Goal: Information Seeking & Learning: Learn about a topic

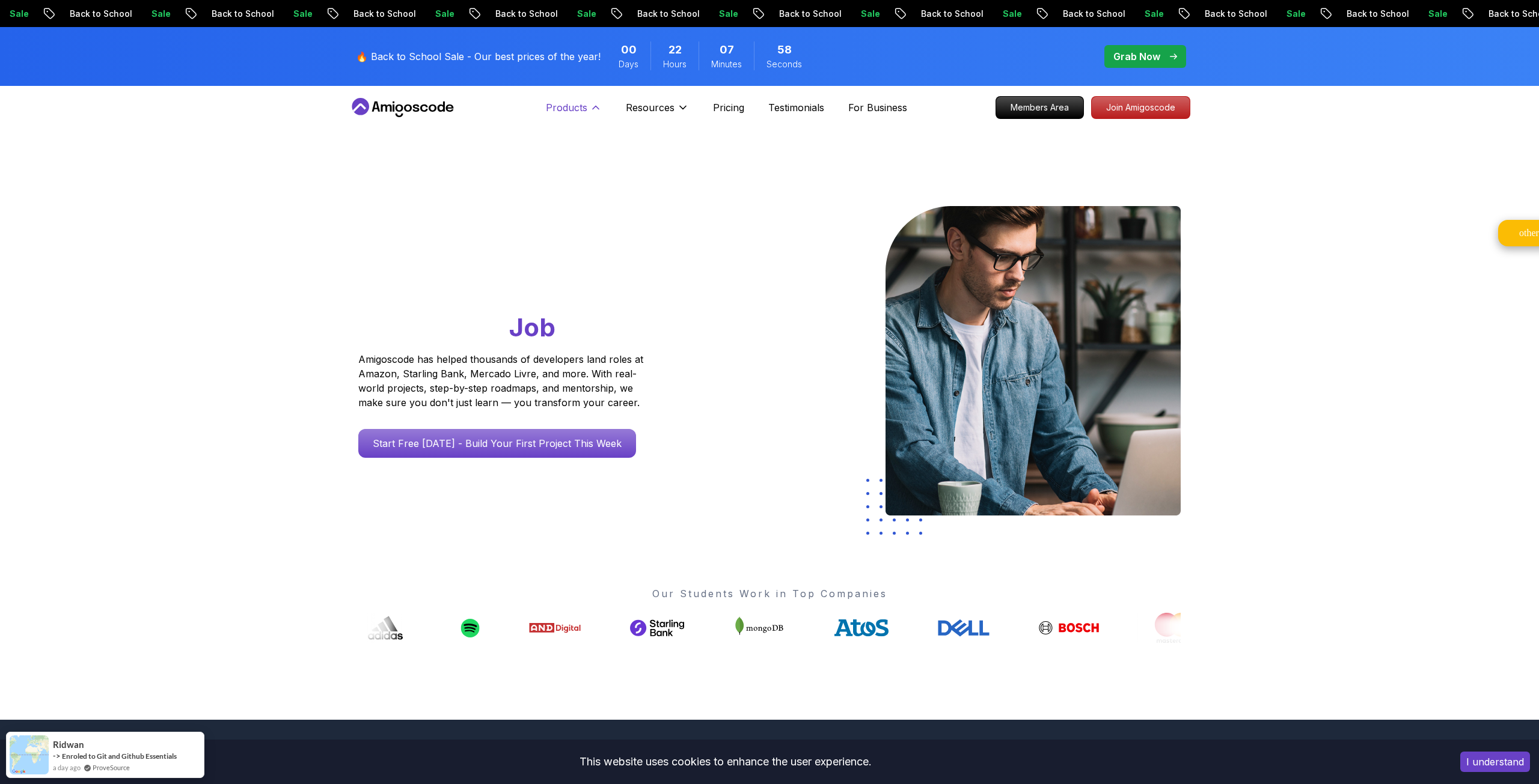
click at [572, 113] on p "Products" at bounding box center [566, 107] width 42 height 15
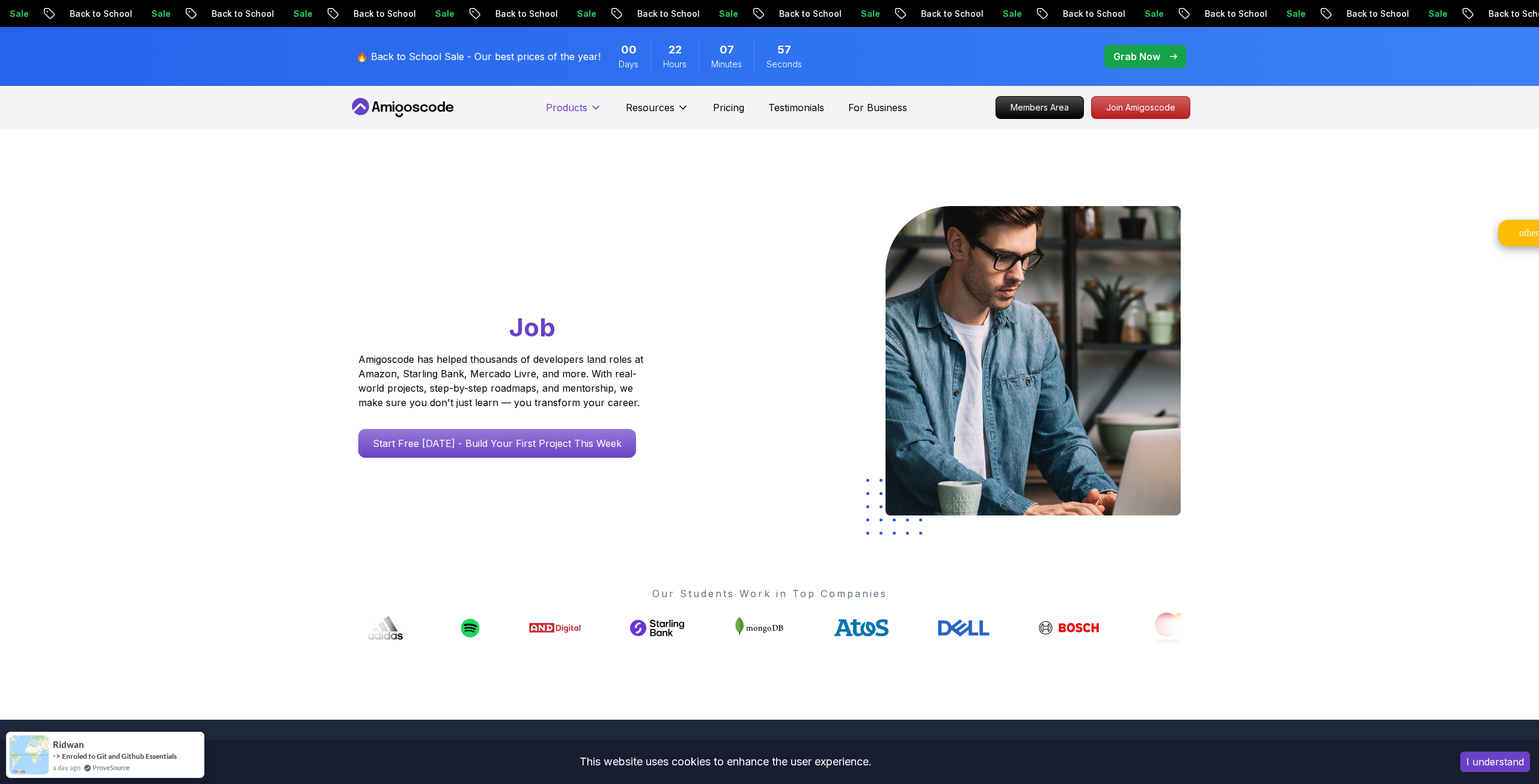
click at [572, 113] on p "Products" at bounding box center [566, 107] width 42 height 15
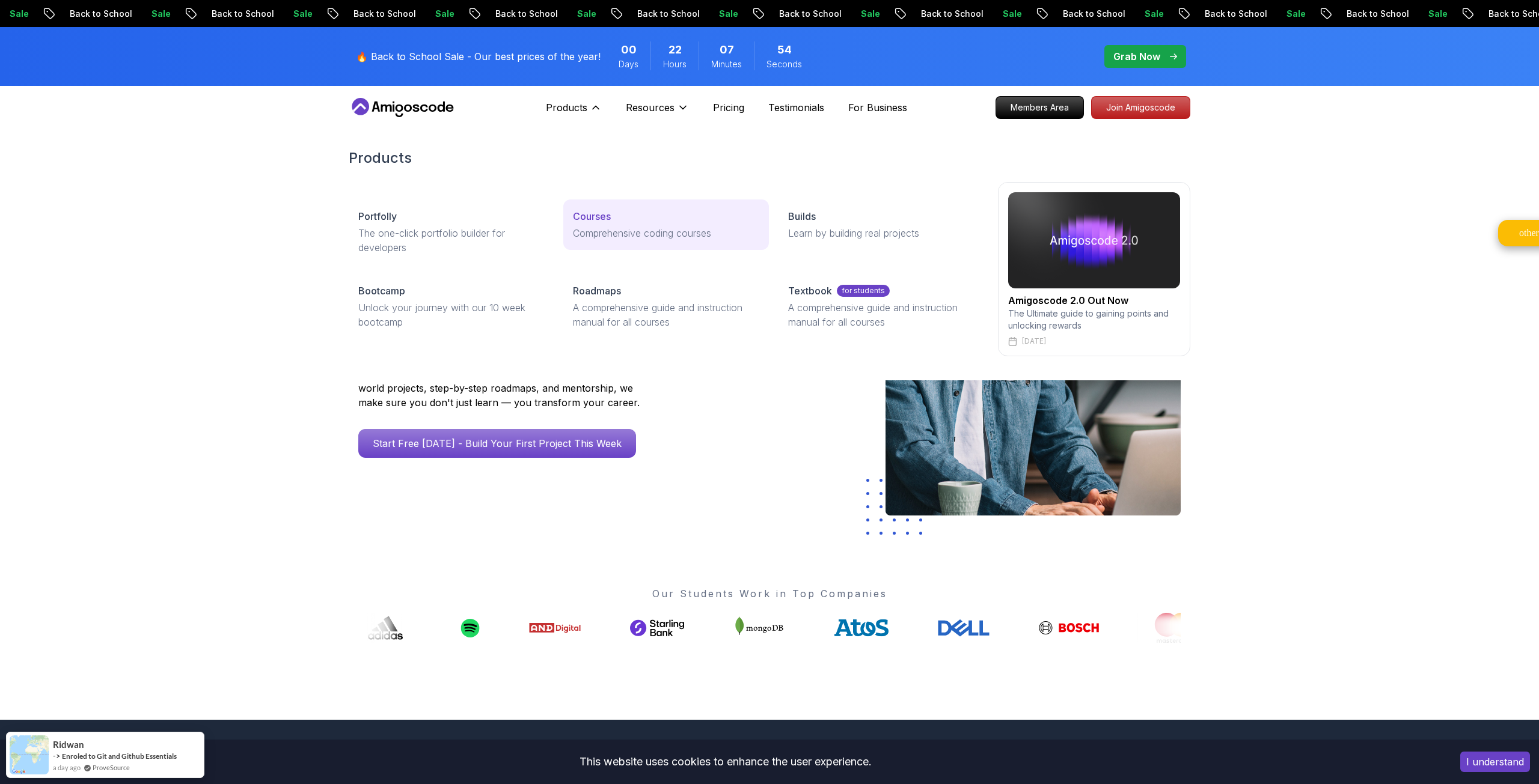
click at [631, 238] on p "Comprehensive coding courses" at bounding box center [667, 233] width 186 height 15
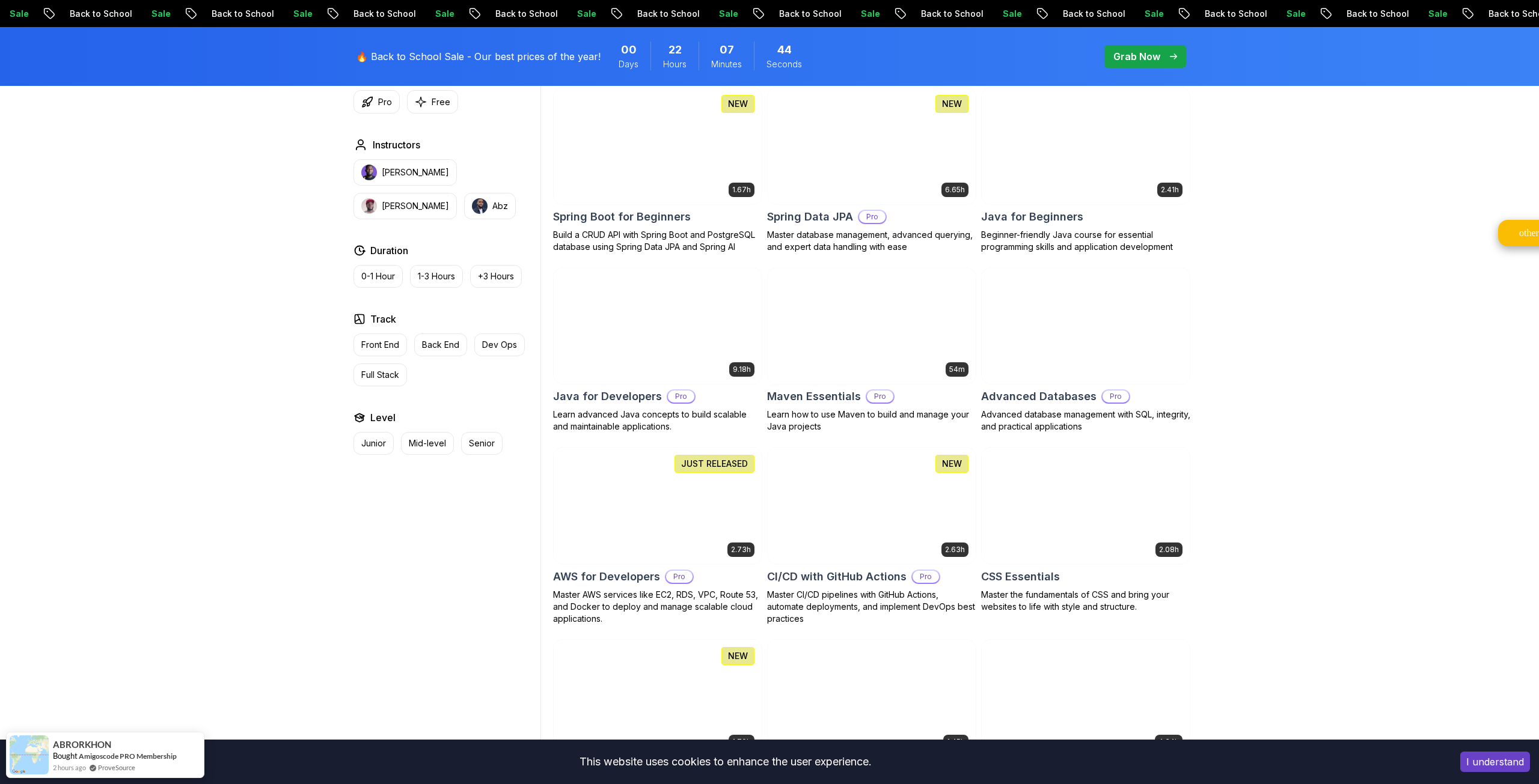
scroll to position [611, 0]
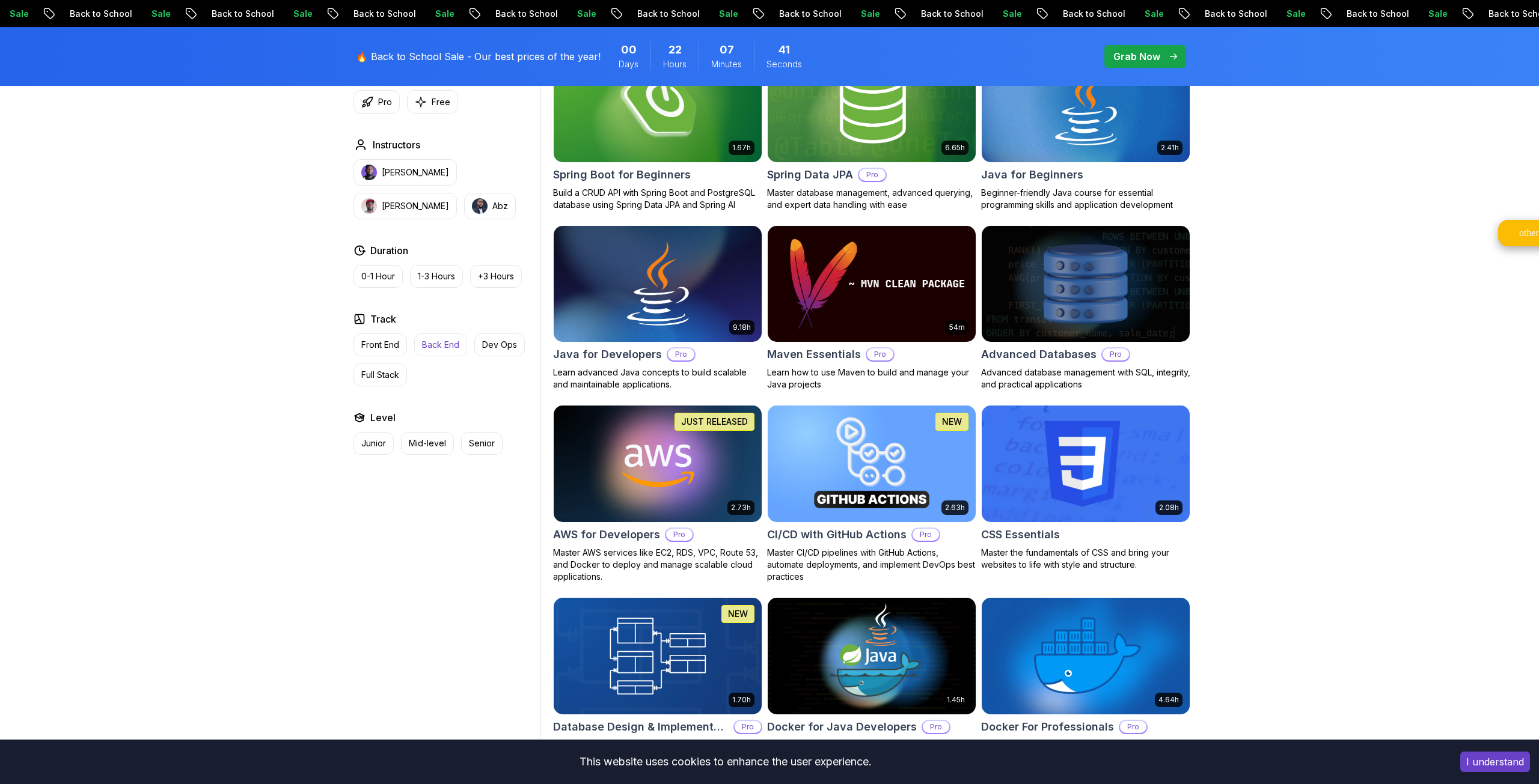
click at [448, 339] on p "Back End" at bounding box center [441, 344] width 38 height 12
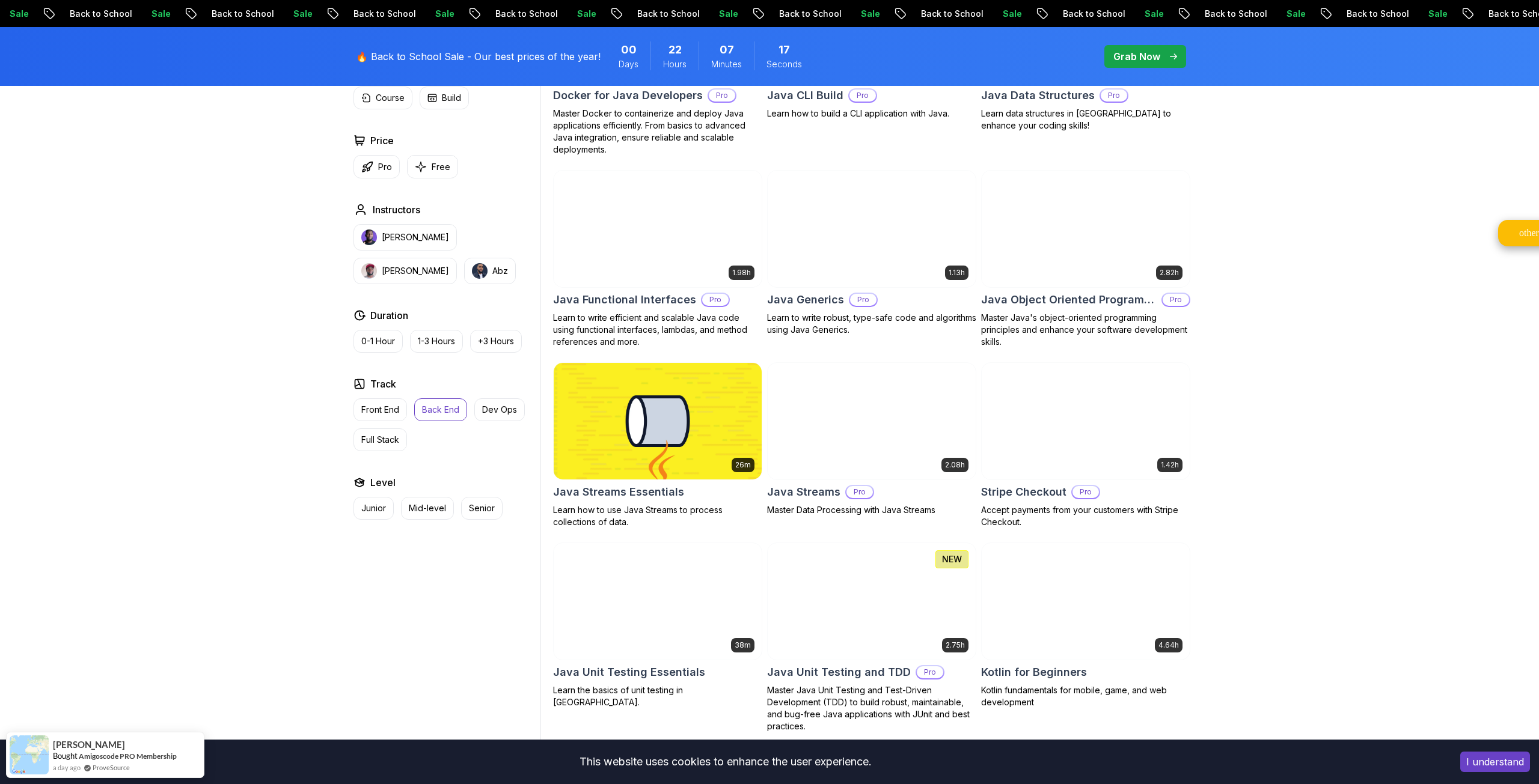
scroll to position [642, 0]
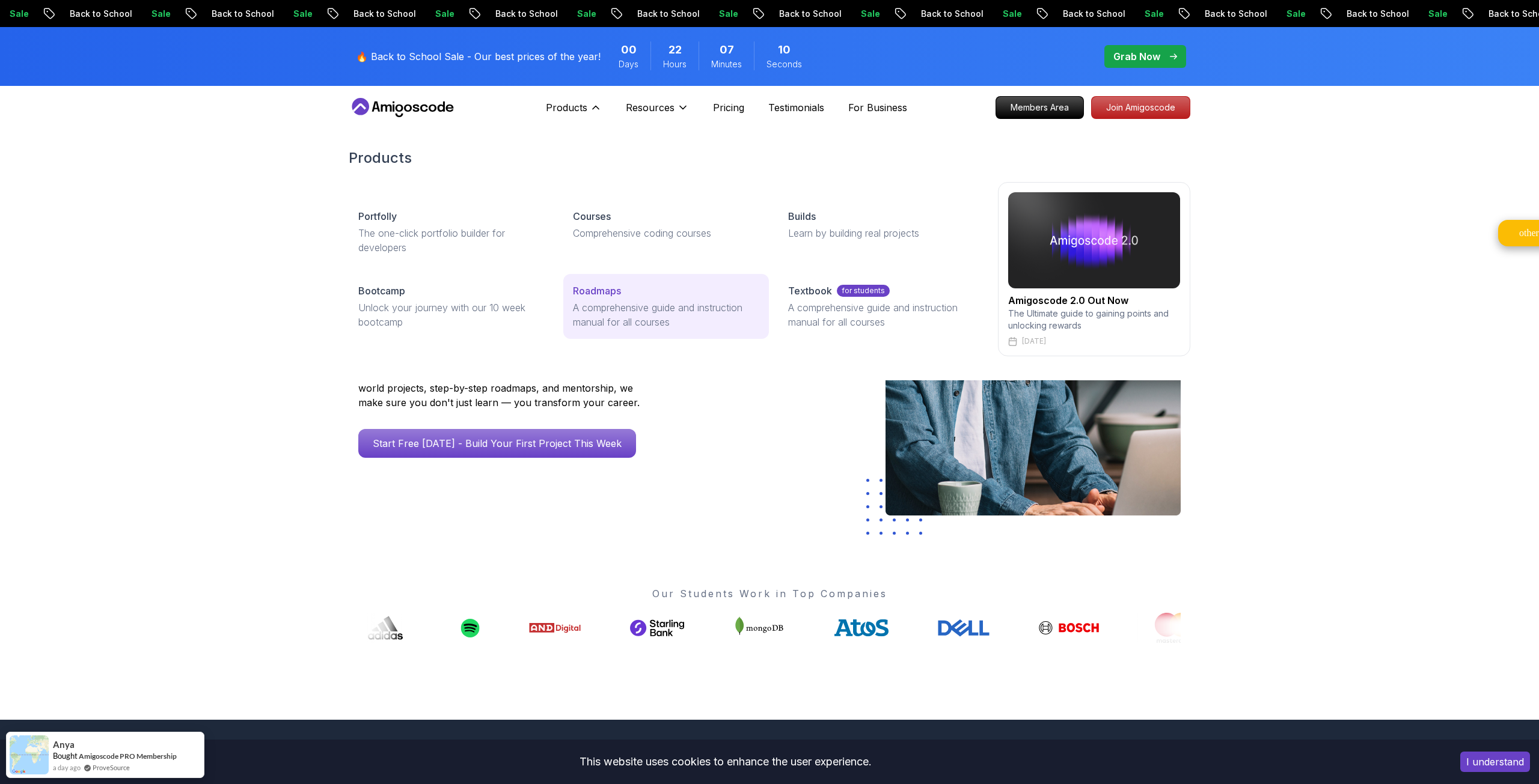
click at [588, 302] on p "A comprehensive guide and instruction manual for all courses" at bounding box center [667, 315] width 186 height 29
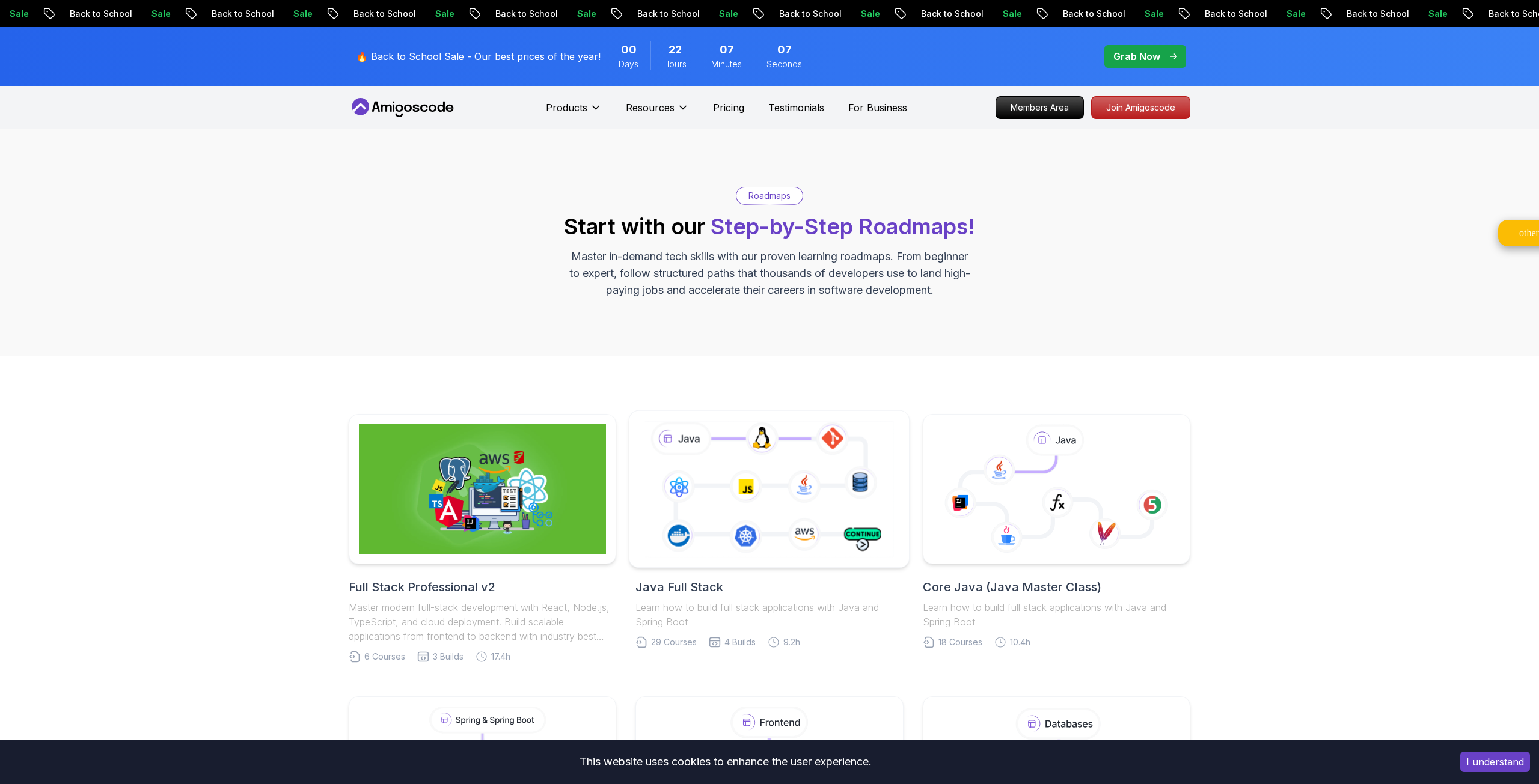
scroll to position [72, 0]
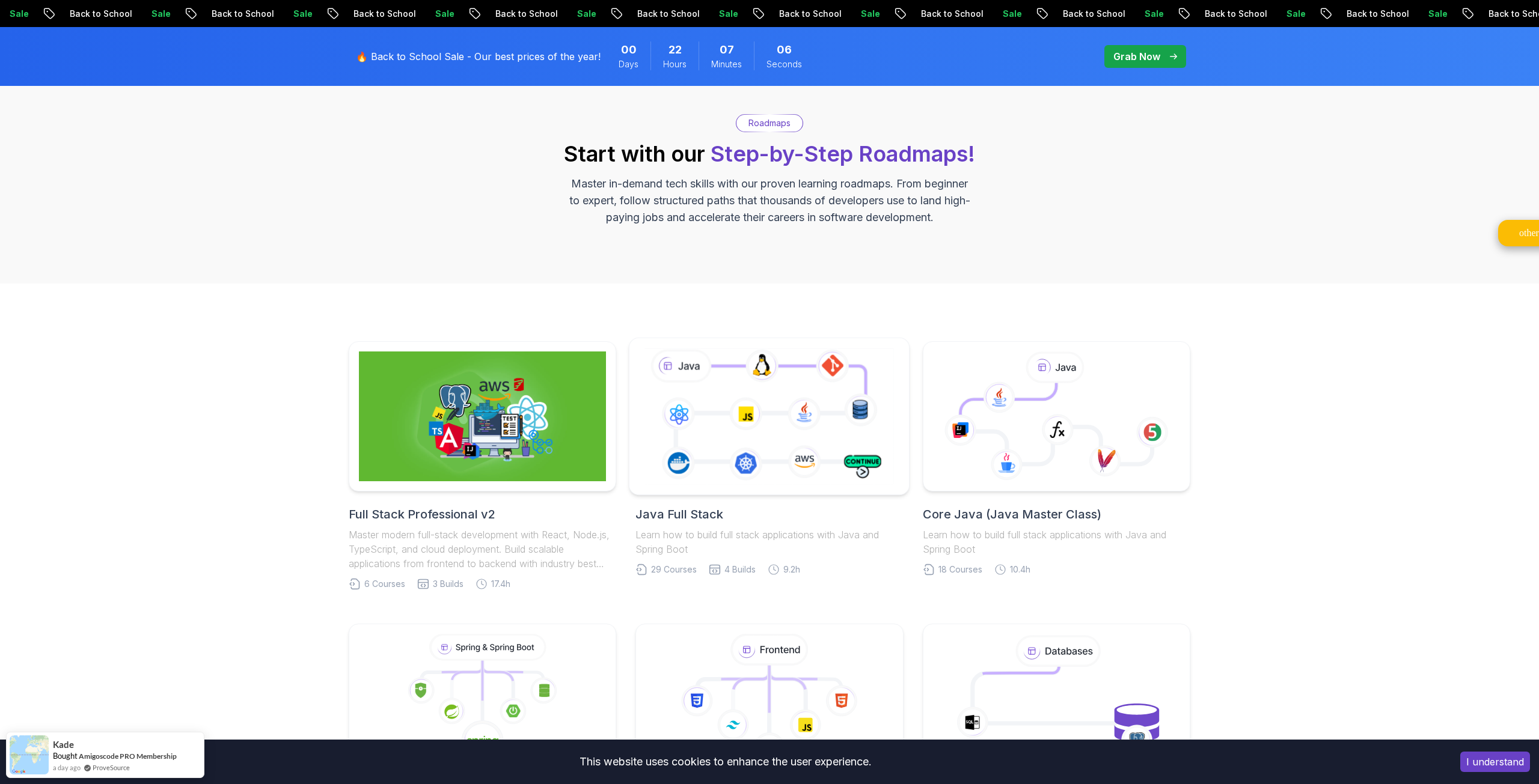
click at [748, 483] on icon at bounding box center [769, 416] width 255 height 142
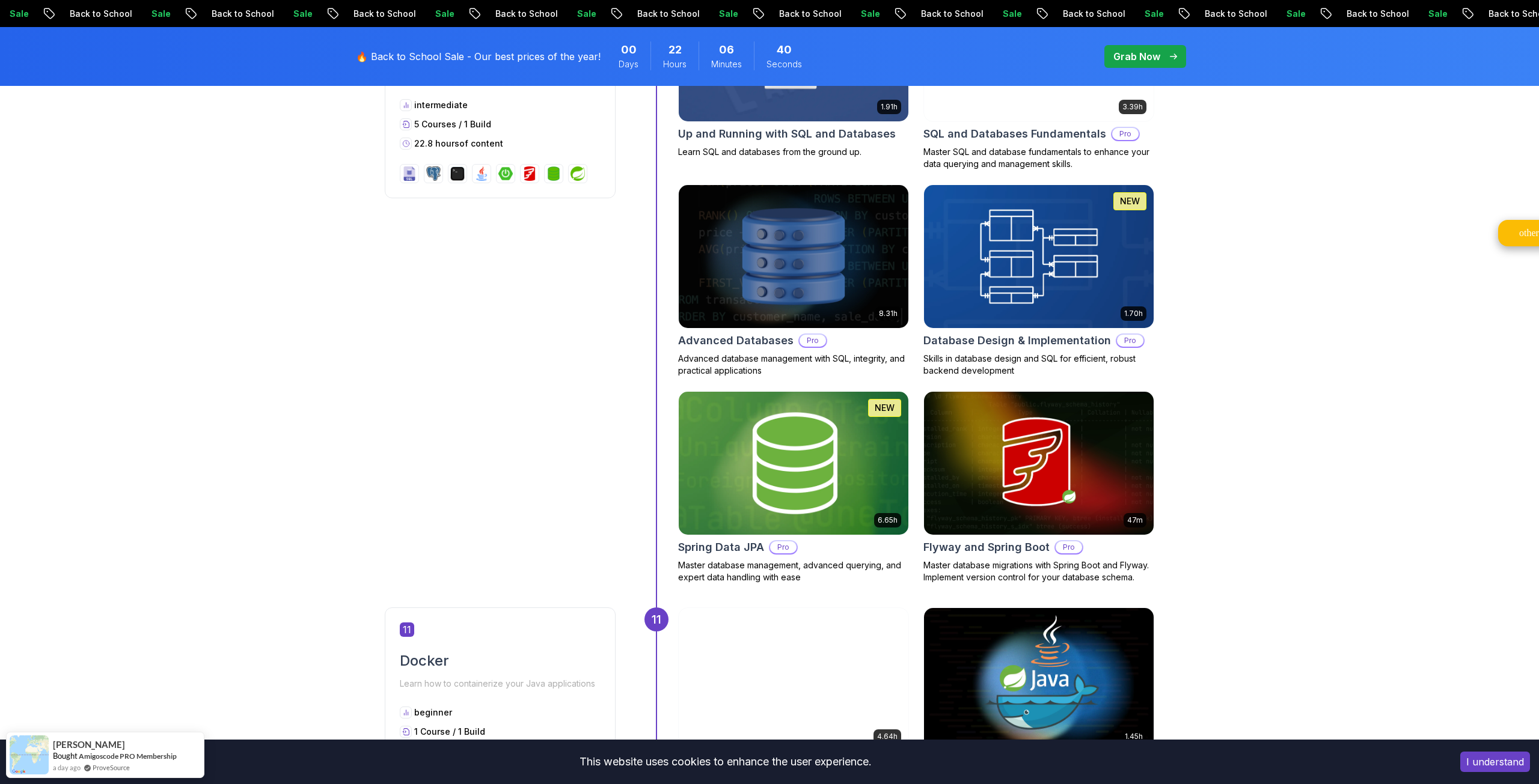
scroll to position [3163, 0]
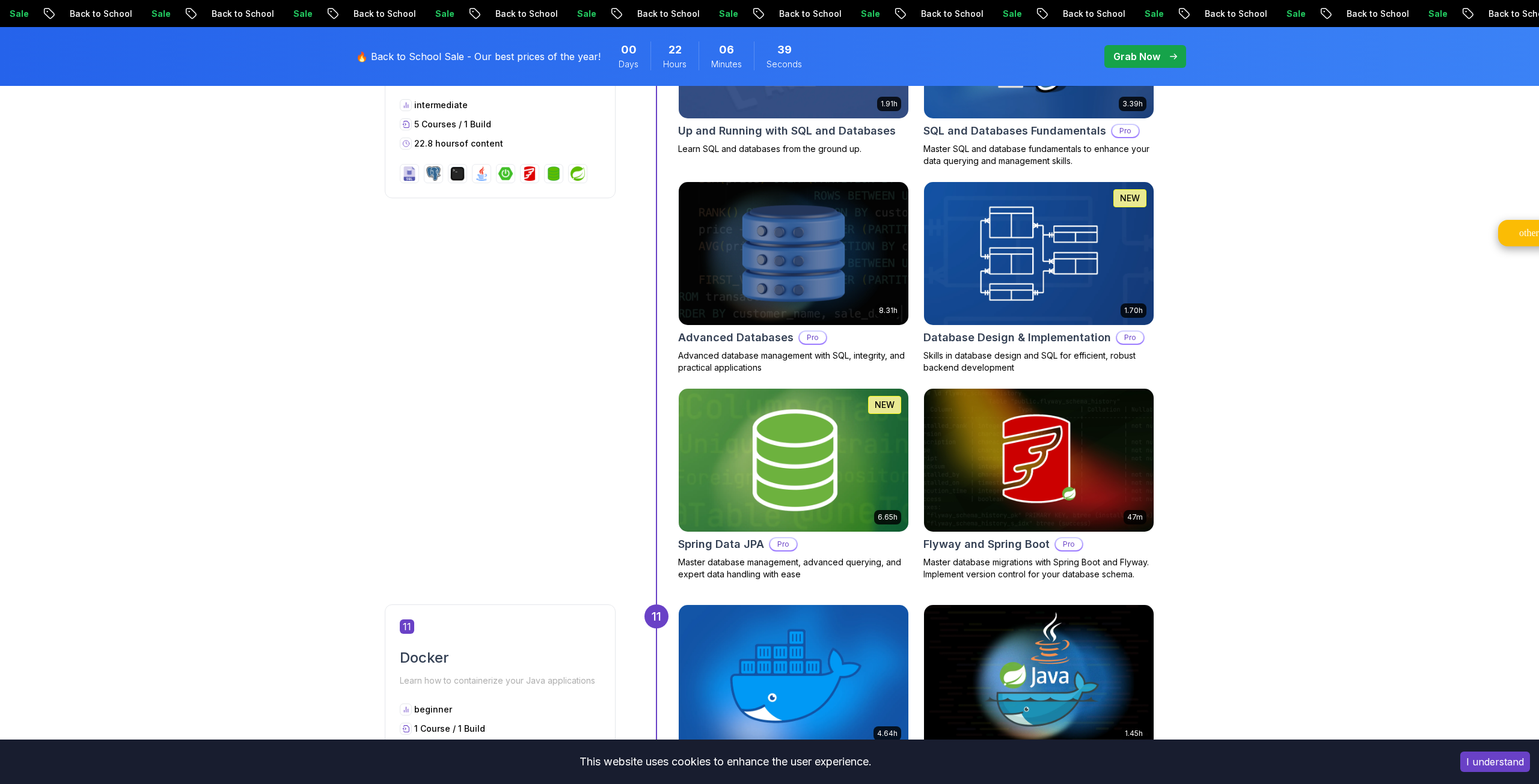
click at [742, 469] on img at bounding box center [792, 460] width 241 height 150
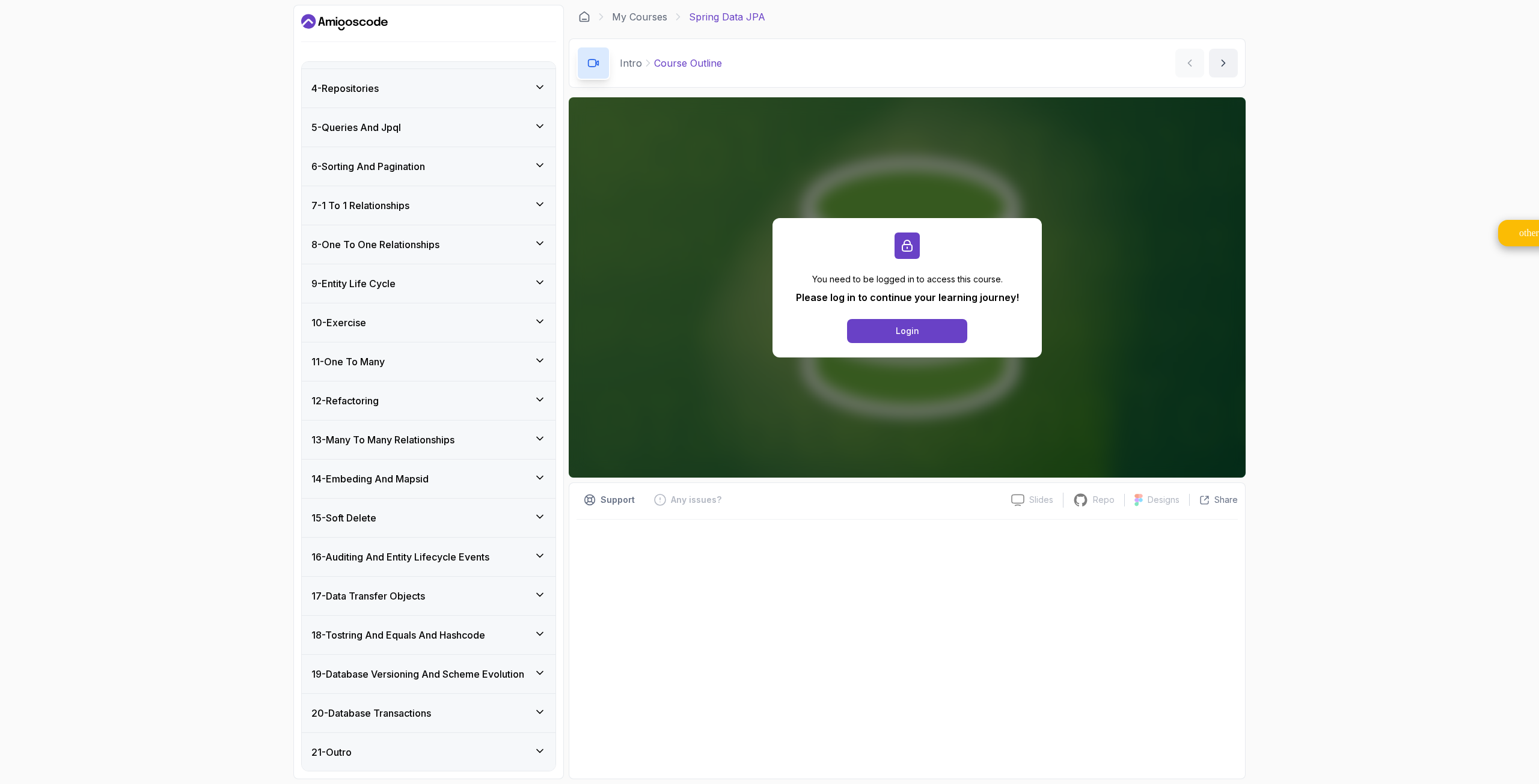
scroll to position [313, 0]
